Goal: Information Seeking & Learning: Learn about a topic

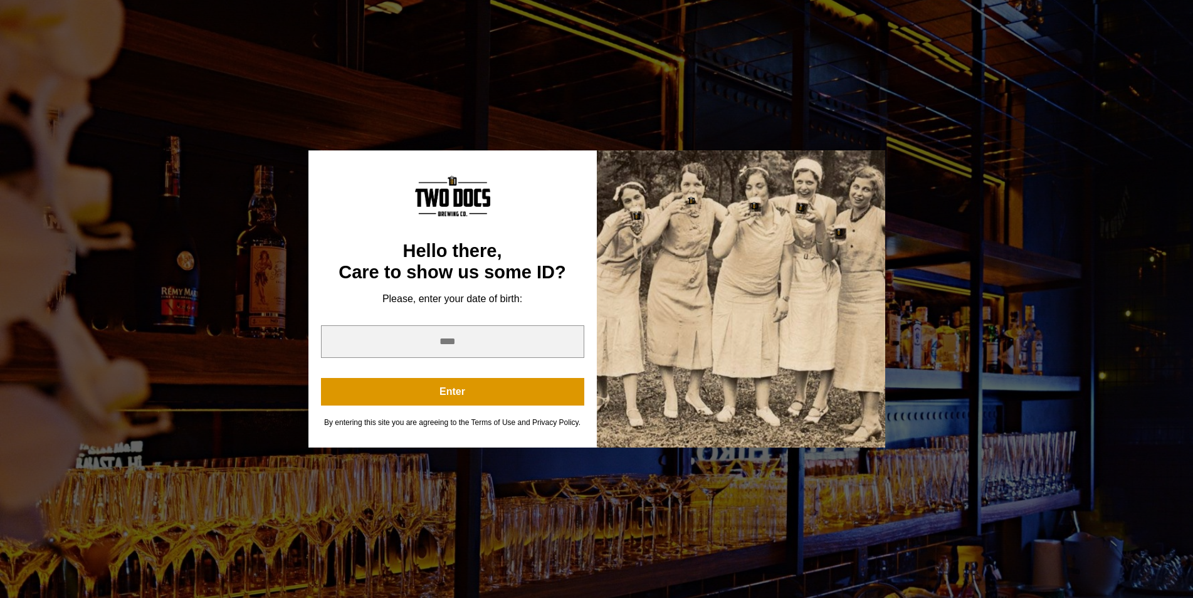
scroll to position [256, 0]
click at [526, 348] on input "year" at bounding box center [452, 341] width 263 height 33
click at [568, 340] on input "*" at bounding box center [452, 341] width 263 height 33
type input "*"
click at [568, 340] on input "*" at bounding box center [452, 341] width 263 height 33
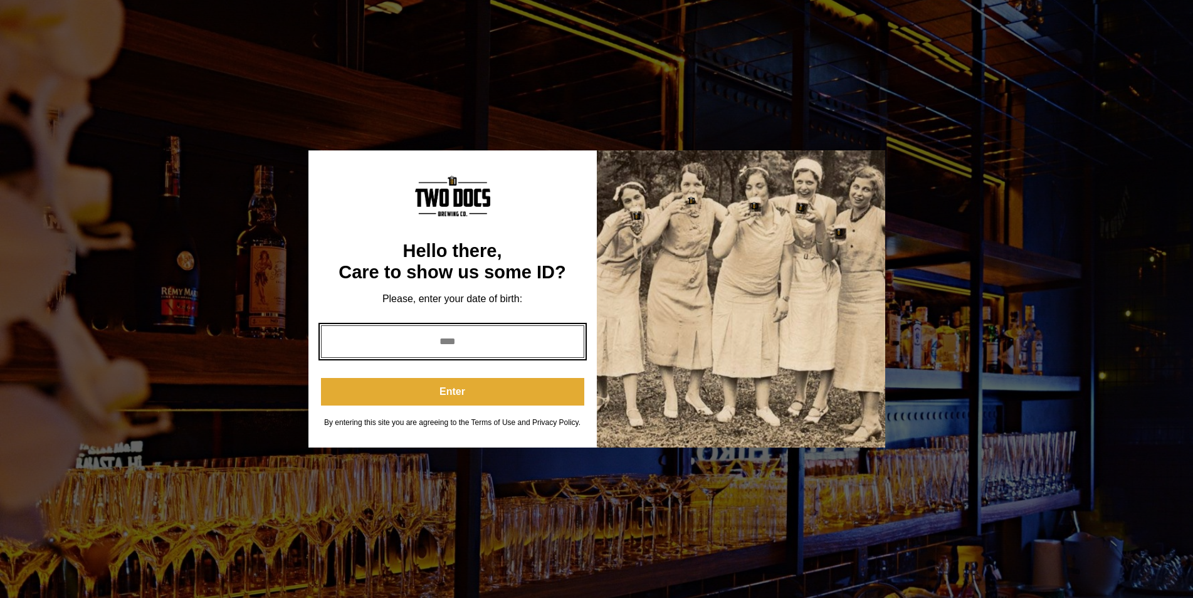
type input "****"
click at [482, 386] on button "Enter" at bounding box center [452, 392] width 263 height 28
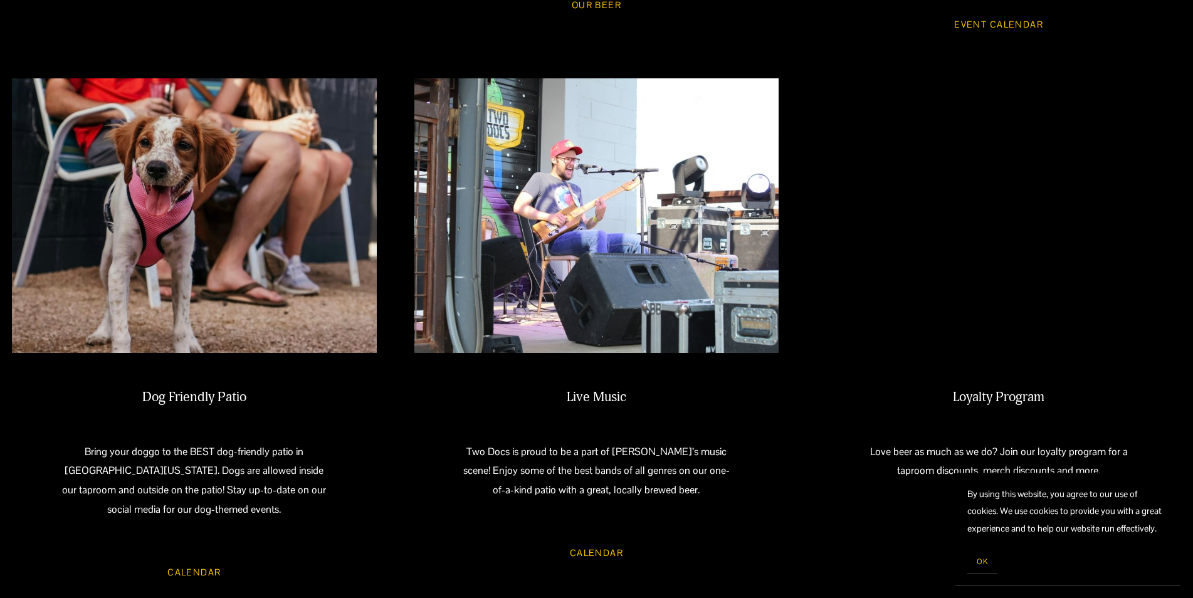
scroll to position [1151, 0]
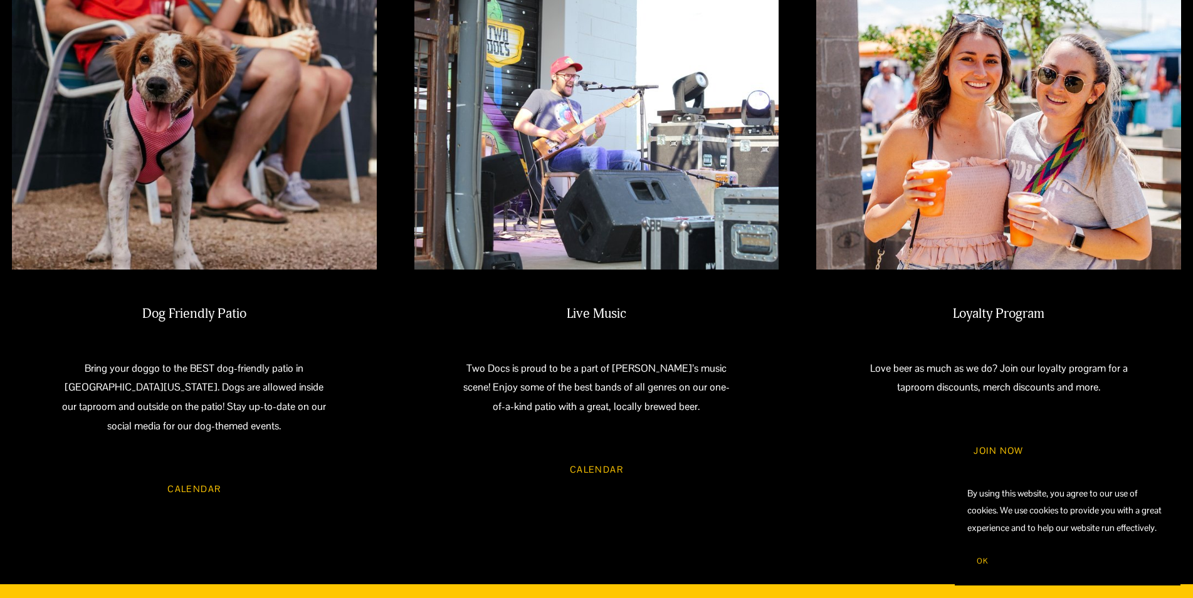
click at [589, 453] on link "Calendar" at bounding box center [597, 469] width 90 height 33
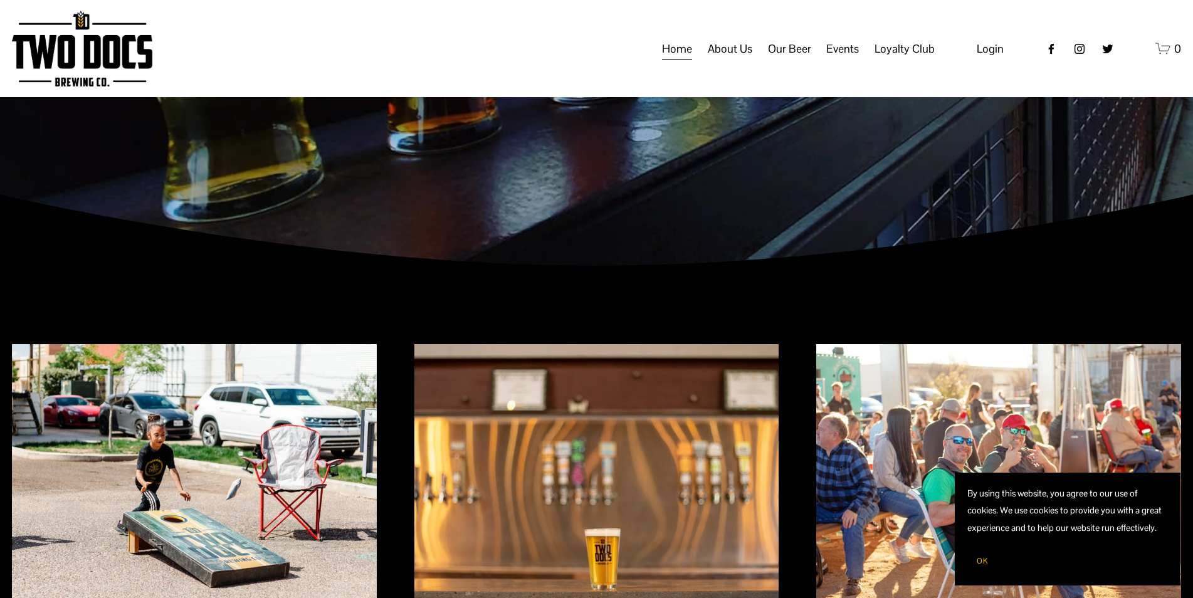
scroll to position [0, 0]
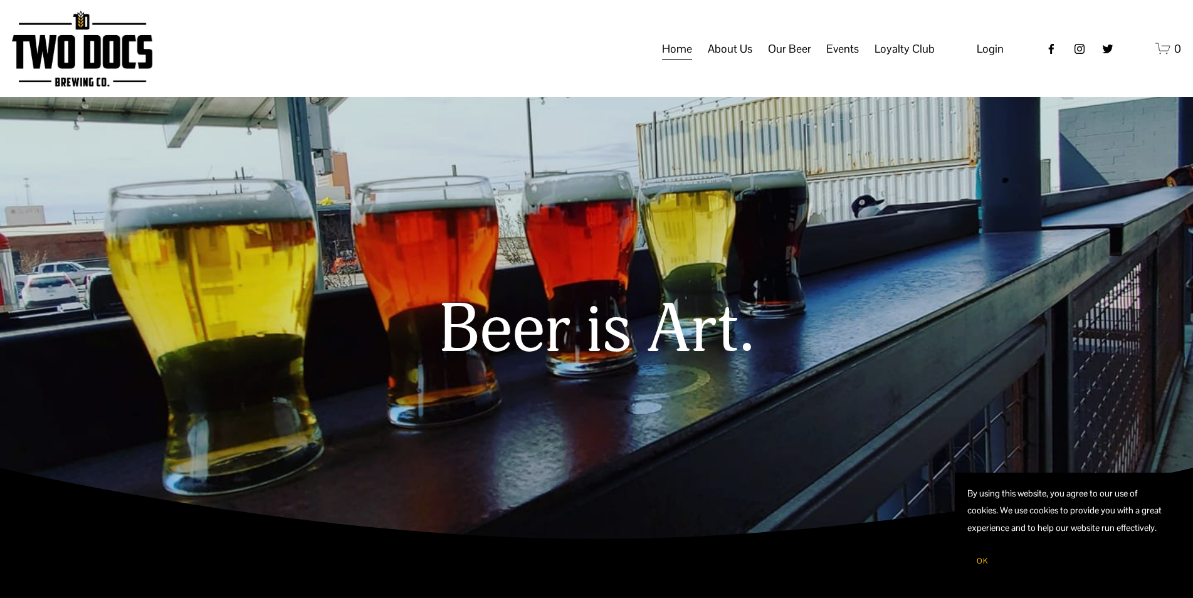
click at [838, 60] on span "Events" at bounding box center [842, 48] width 33 height 21
click at [0, 0] on span "Calendar" at bounding box center [0, 0] width 0 height 0
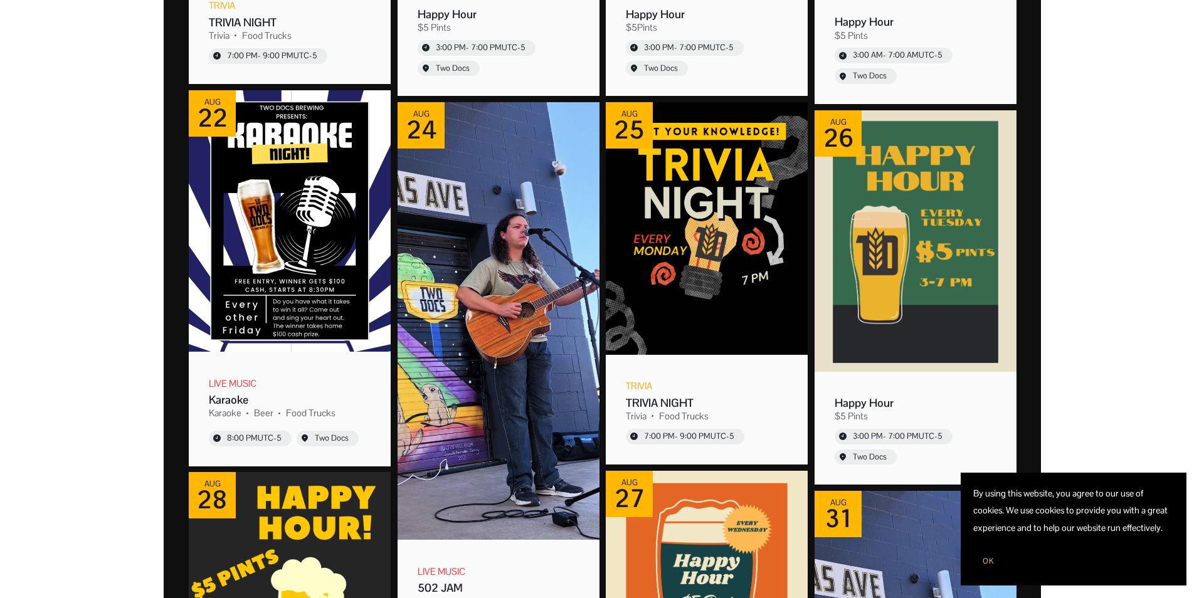
scroll to position [639, 0]
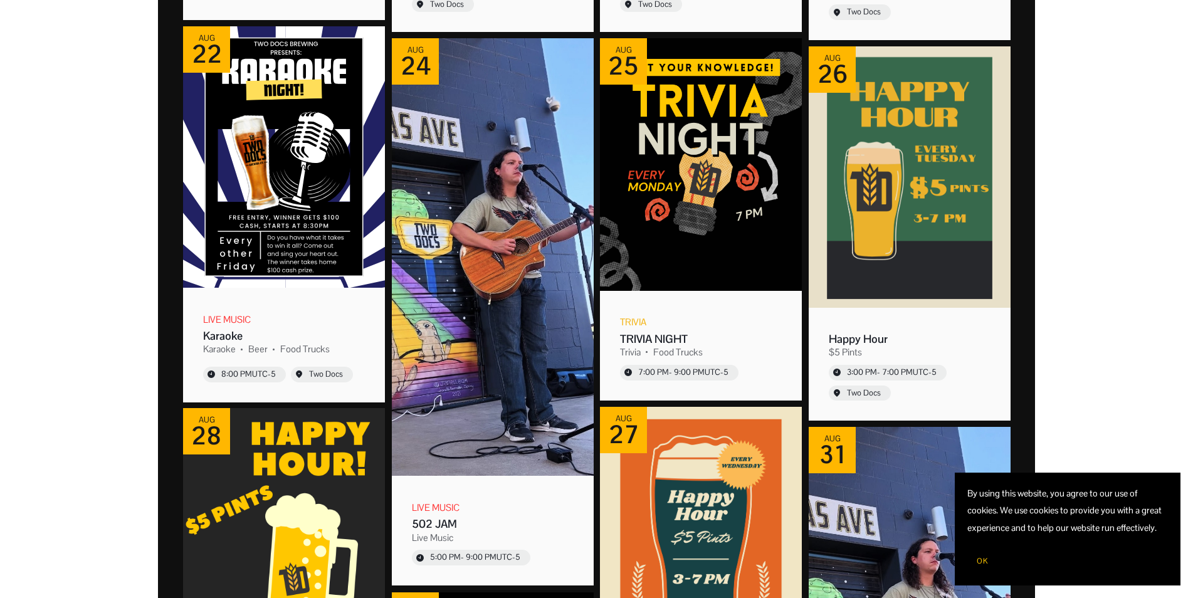
click at [444, 525] on div "502 JAM" at bounding box center [493, 524] width 162 height 14
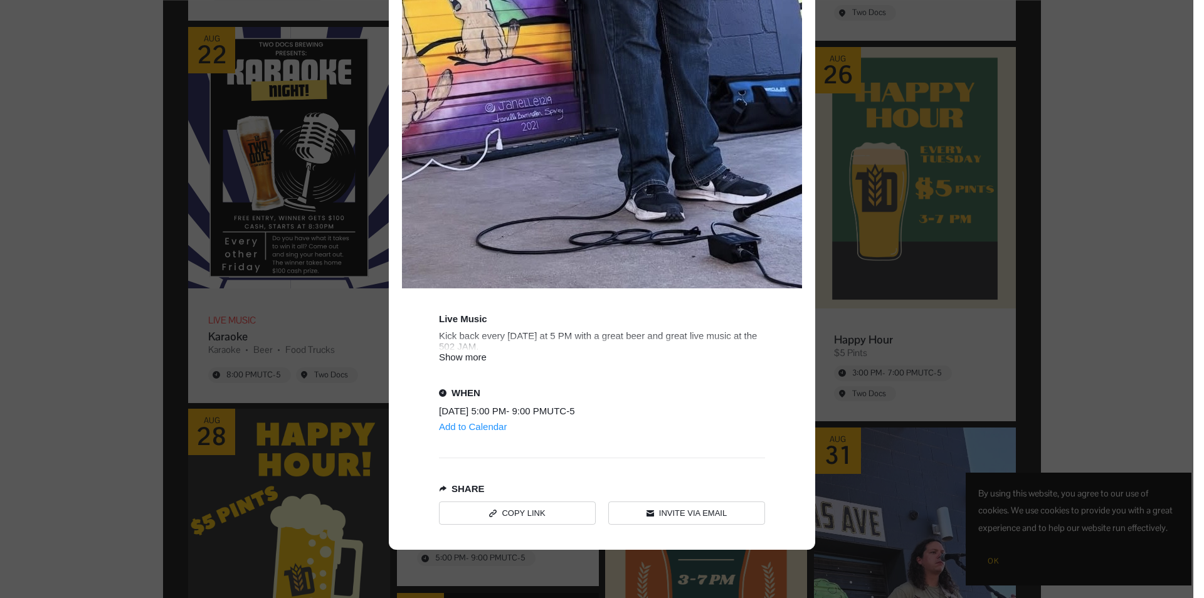
scroll to position [747, 0]
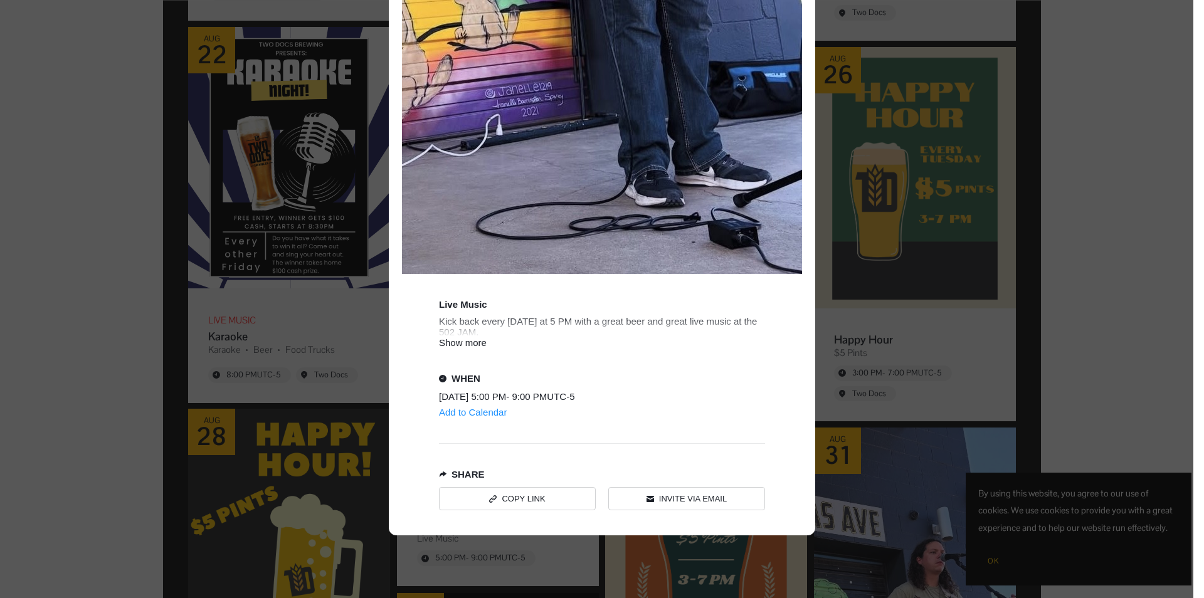
click at [454, 342] on div "Show more" at bounding box center [602, 342] width 326 height 11
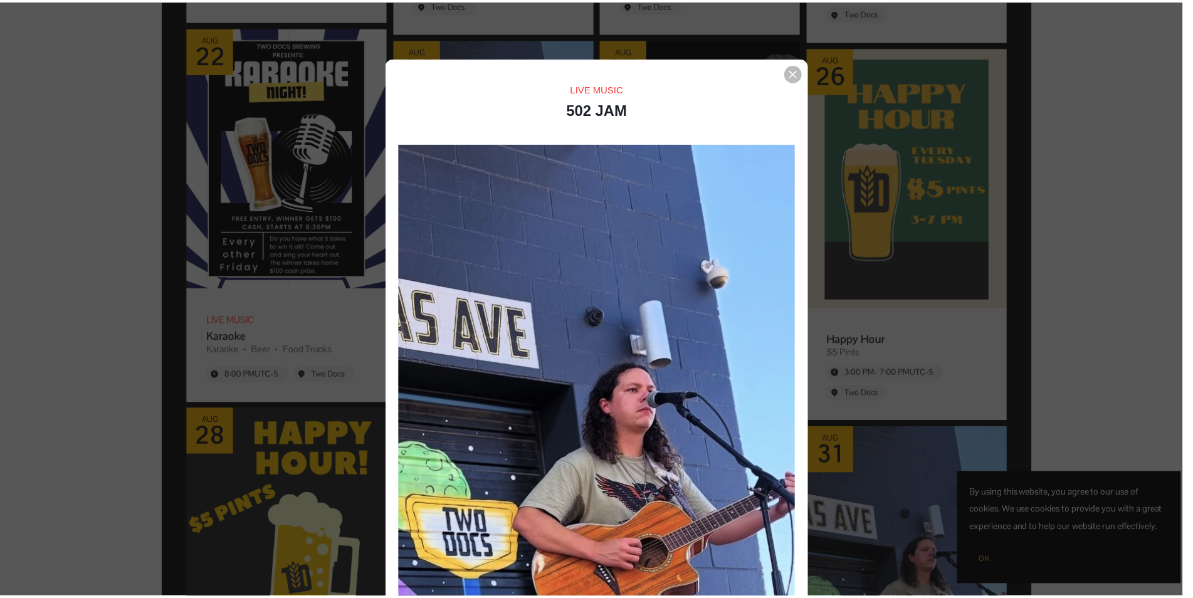
scroll to position [0, 0]
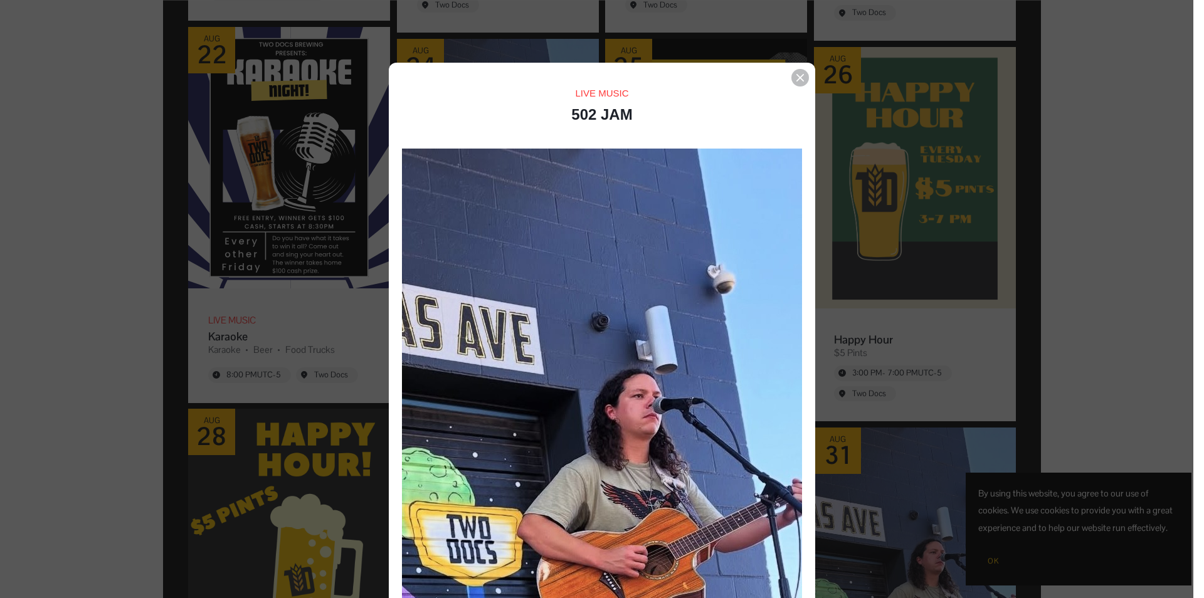
click at [797, 75] on icon "Event details popup" at bounding box center [800, 78] width 8 height 8
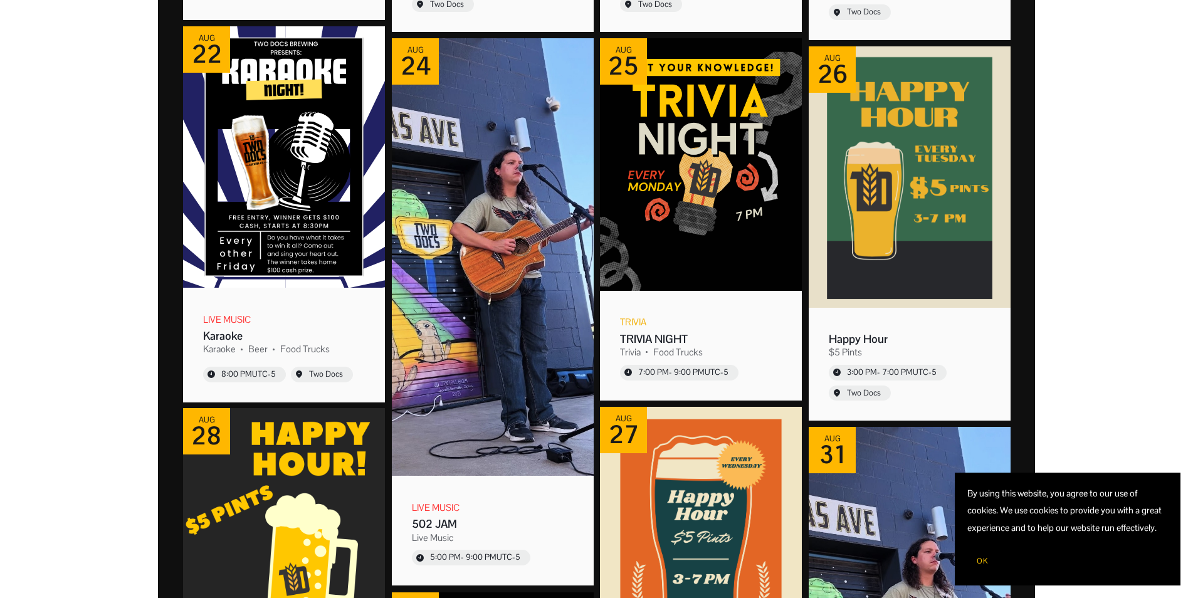
click at [979, 555] on button "OK" at bounding box center [982, 561] width 30 height 24
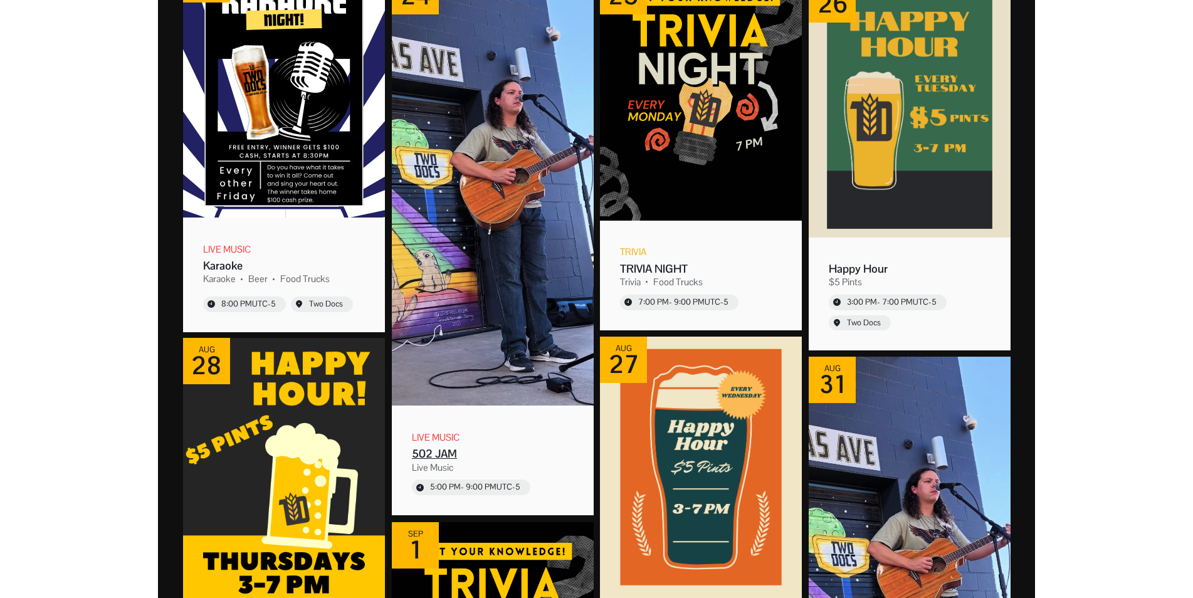
scroll to position [767, 0]
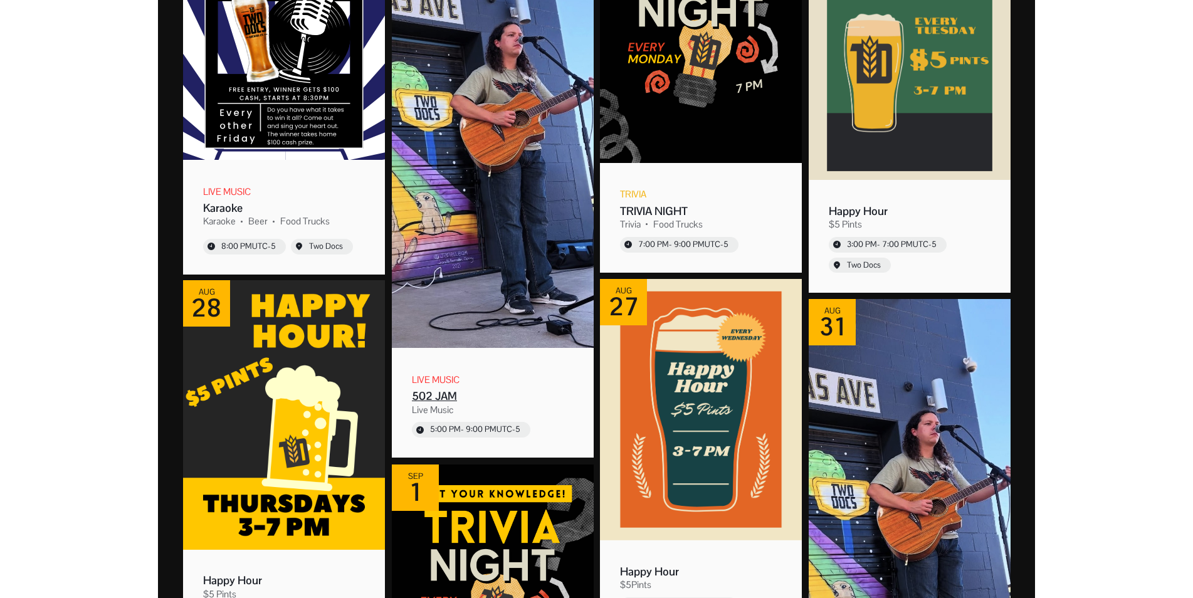
click at [443, 399] on div "502 JAM" at bounding box center [493, 396] width 162 height 14
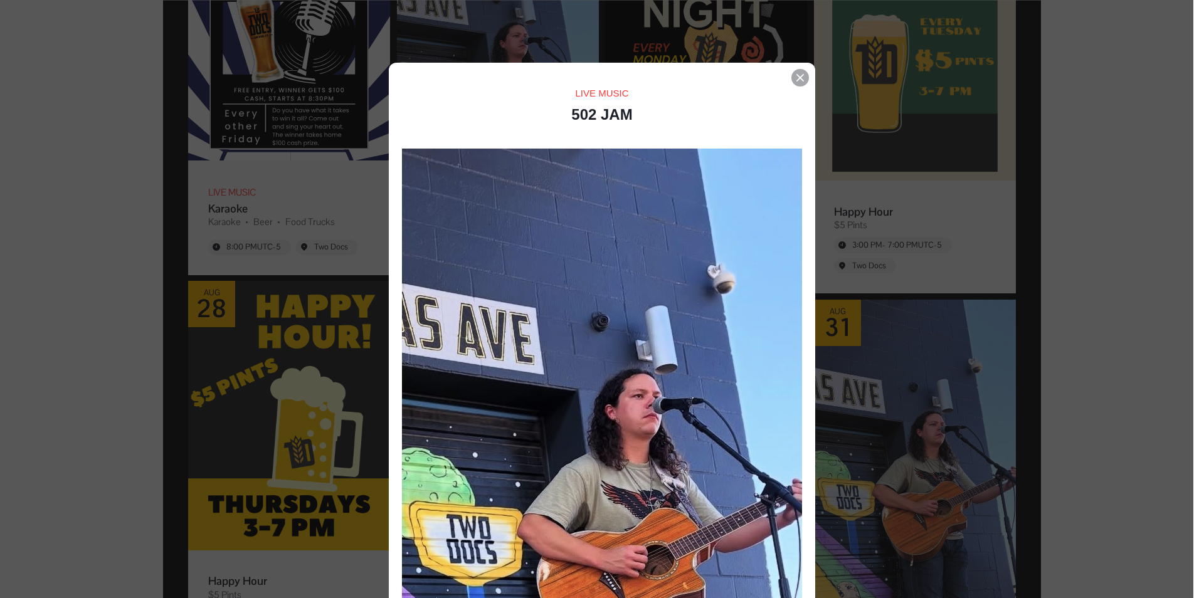
click at [799, 73] on div "Event details popup" at bounding box center [800, 78] width 18 height 18
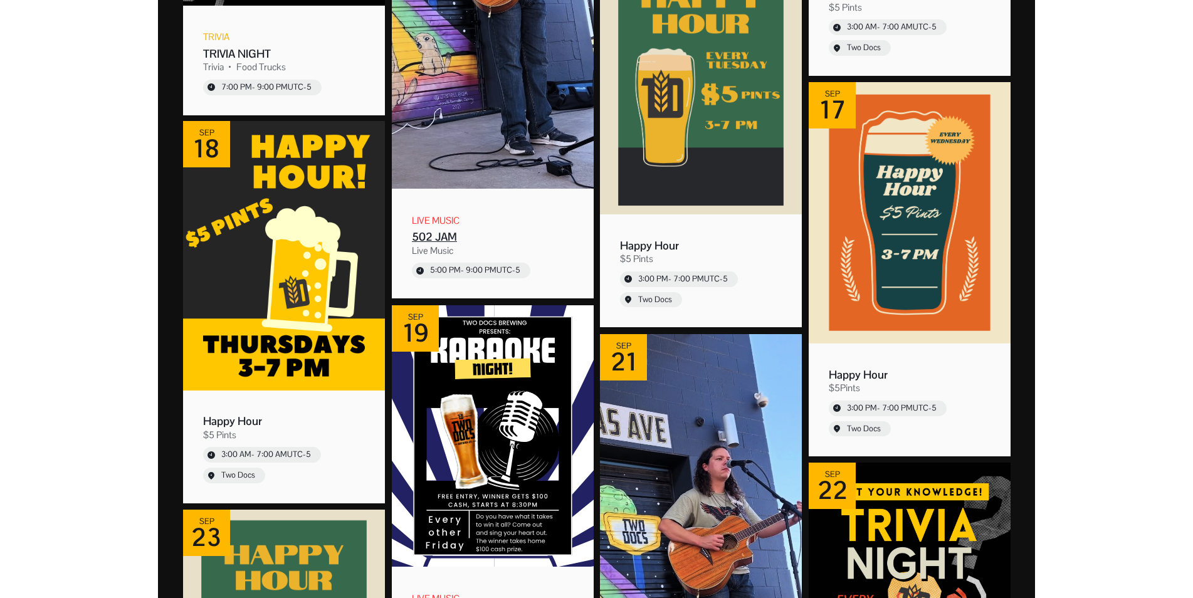
scroll to position [2622, 0]
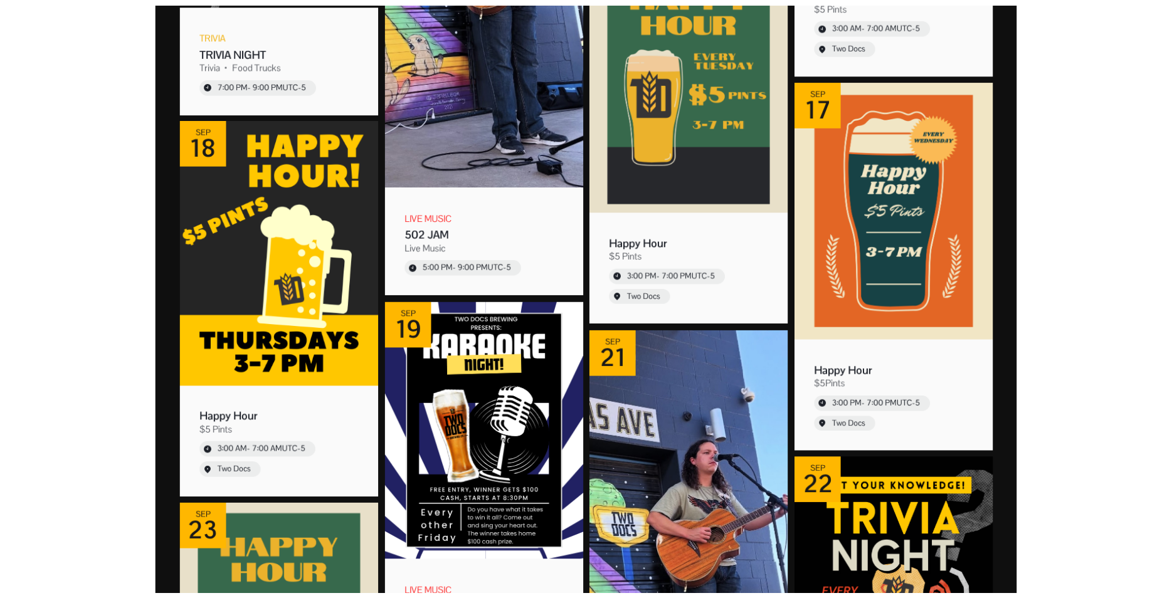
scroll to position [2030, 0]
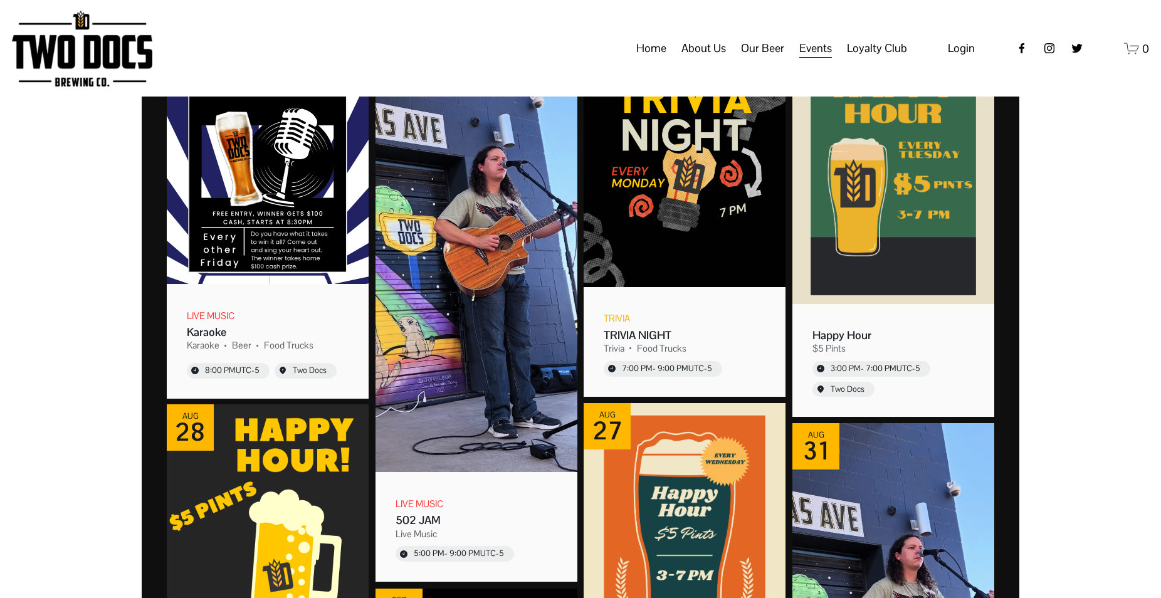
scroll to position [639, 0]
